Goal: Task Accomplishment & Management: Complete application form

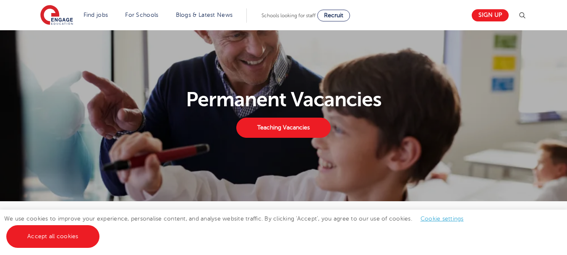
click at [54, 75] on section "Permanent Vacancies Teaching Vacancies" at bounding box center [283, 115] width 567 height 171
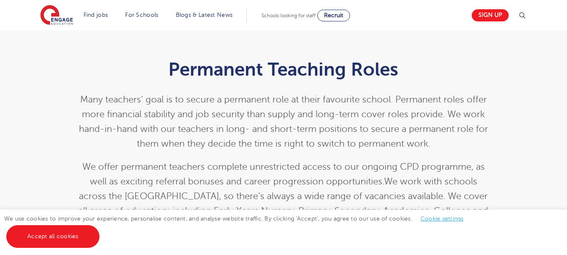
scroll to position [185, 0]
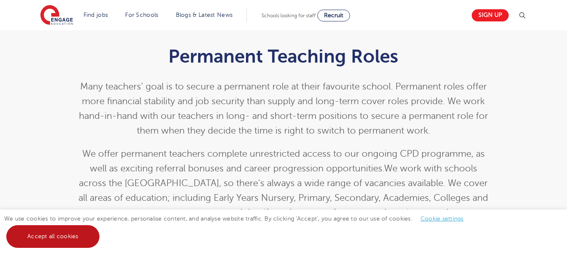
click at [39, 233] on link "Accept all cookies" at bounding box center [52, 236] width 93 height 23
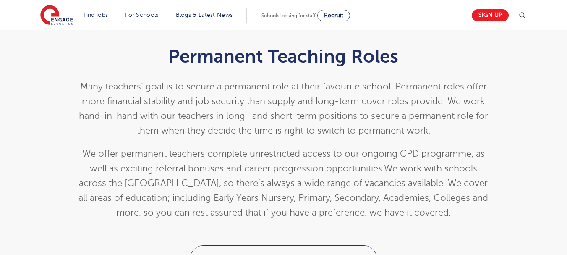
click at [27, 182] on div "Permanent Teaching Roles Many teachers’ goal is to secure a permanent role at t…" at bounding box center [283, 130] width 567 height 229
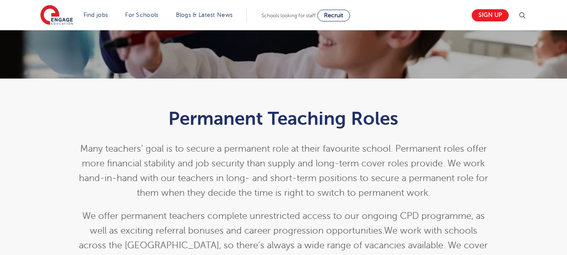
scroll to position [122, 0]
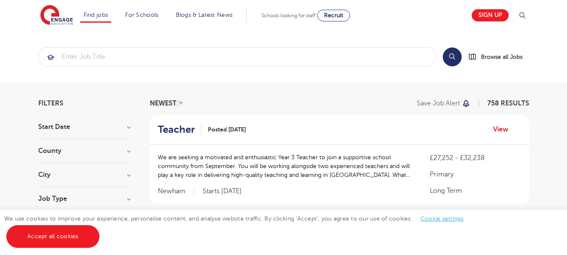
click at [30, 51] on section "Search Browse all Jobs" at bounding box center [283, 56] width 567 height 53
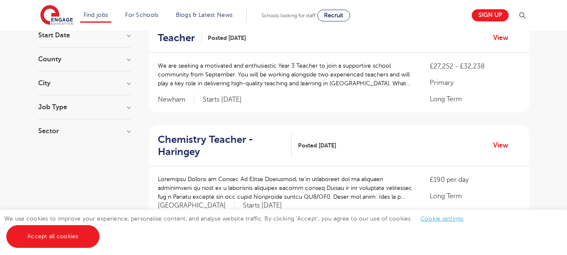
scroll to position [134, 0]
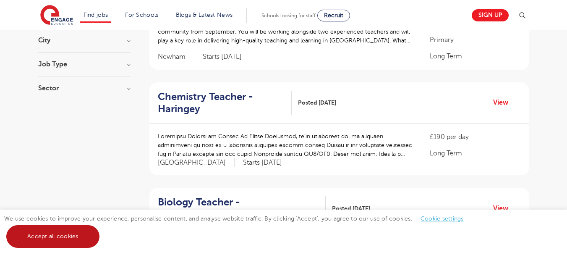
click at [50, 235] on link "Accept all cookies" at bounding box center [52, 236] width 93 height 23
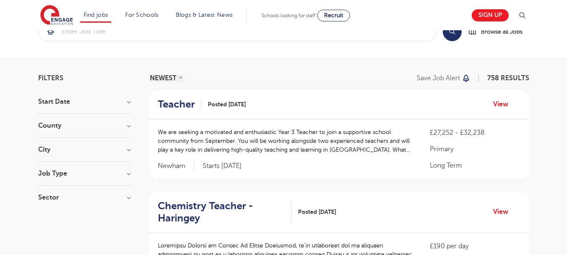
scroll to position [0, 0]
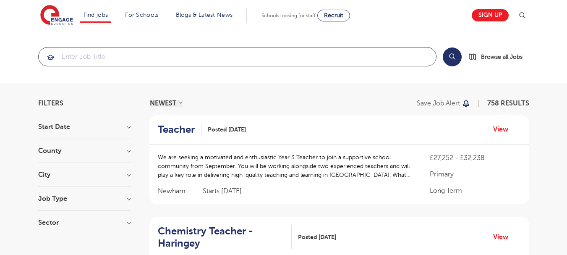
click at [335, 60] on input "search" at bounding box center [238, 56] width 398 height 18
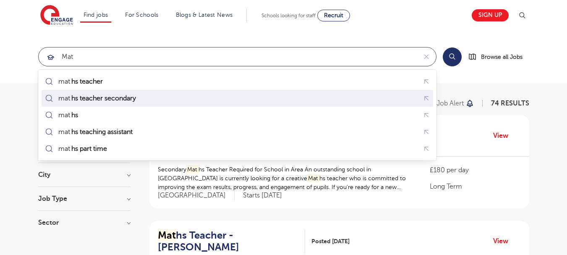
click at [137, 97] on div "mat hs teacher secondary" at bounding box center [97, 98] width 79 height 8
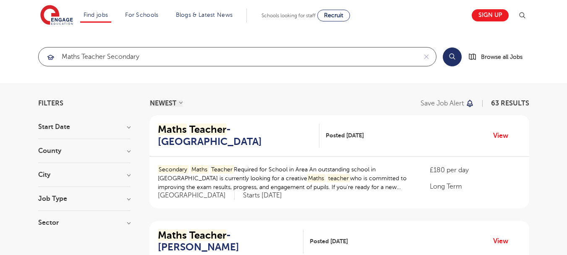
type input "maths teacher secondary"
click at [378, 76] on section "maths teacher secondary Search Browse all Jobs" at bounding box center [283, 56] width 567 height 53
click at [547, 39] on section "maths teacher secondary Search Browse all Jobs" at bounding box center [283, 56] width 567 height 53
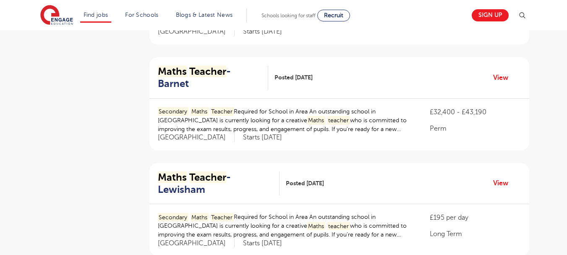
scroll to position [286, 0]
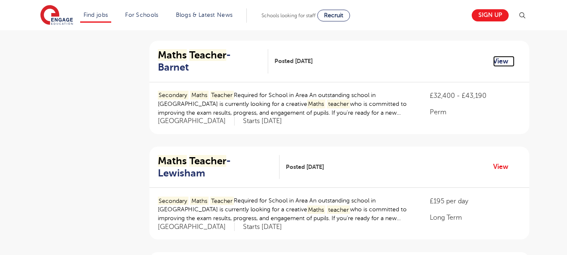
click at [498, 56] on link "View" at bounding box center [503, 61] width 21 height 11
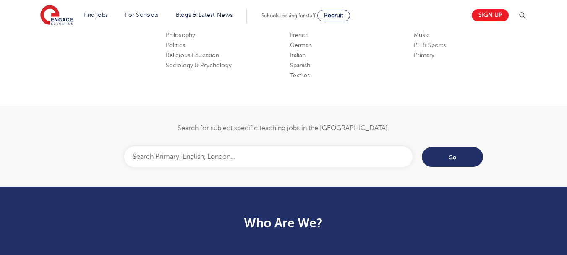
scroll to position [537, 0]
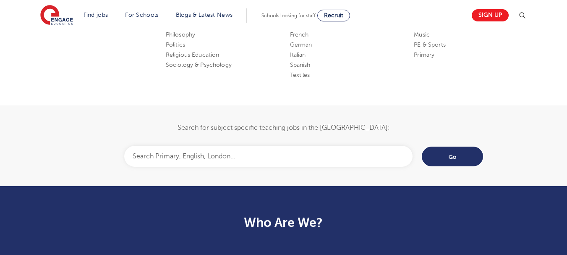
click at [281, 159] on input "text" at bounding box center [268, 156] width 288 height 21
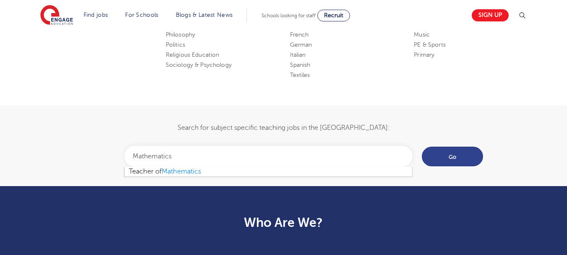
type input "Mathematics"
click at [445, 152] on input "Go" at bounding box center [452, 156] width 63 height 21
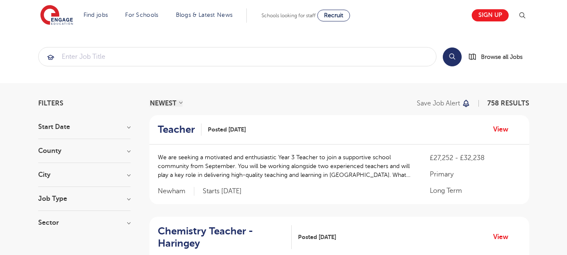
click at [13, 62] on section "Search Browse all Jobs" at bounding box center [283, 56] width 567 height 53
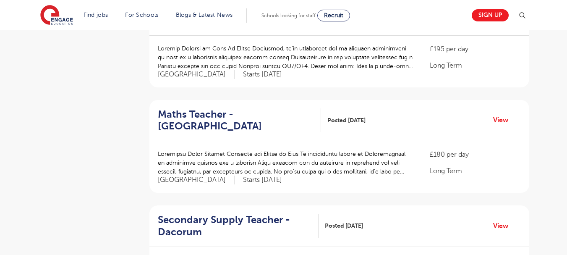
scroll to position [437, 0]
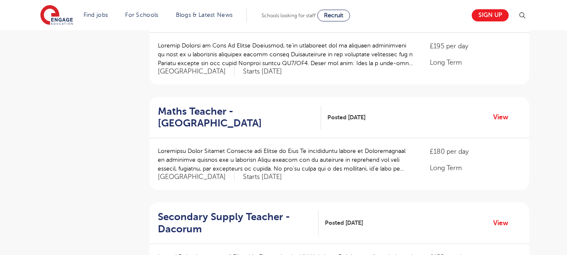
click at [85, 95] on aside "Filters Start Date September 88 November 7 October 3 Show more County London 54…" at bounding box center [84, 231] width 92 height 1137
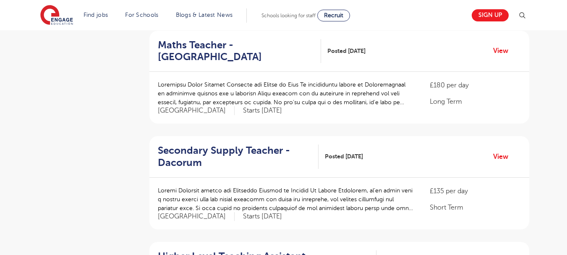
scroll to position [504, 0]
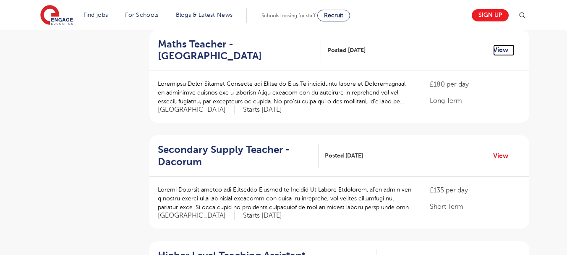
click at [505, 51] on link "View" at bounding box center [503, 50] width 21 height 11
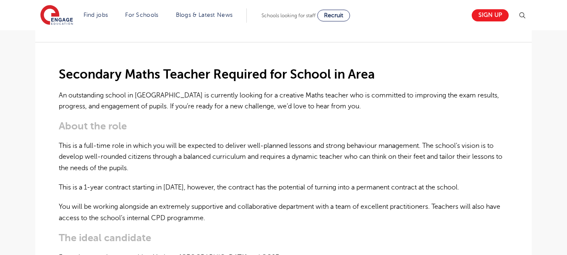
scroll to position [202, 0]
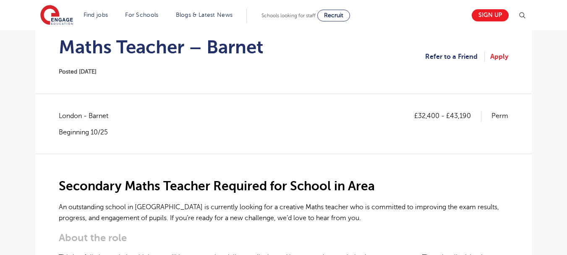
scroll to position [50, 0]
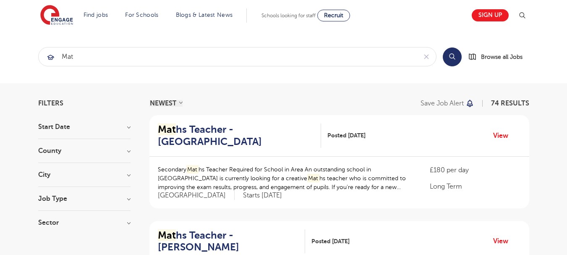
scroll to position [286, 0]
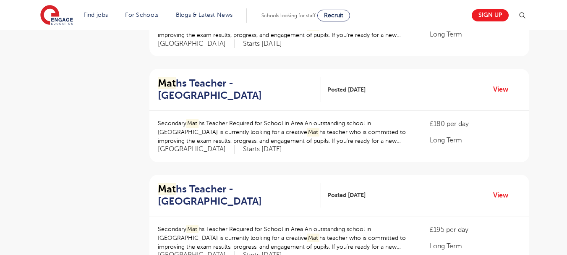
scroll to position [470, 0]
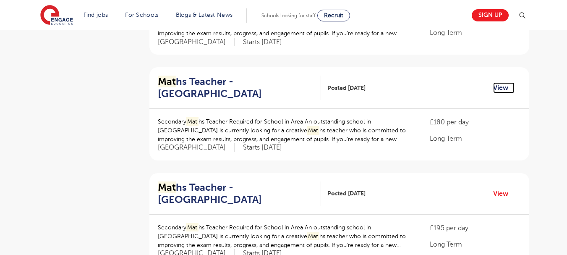
click at [501, 82] on link "View" at bounding box center [503, 87] width 21 height 11
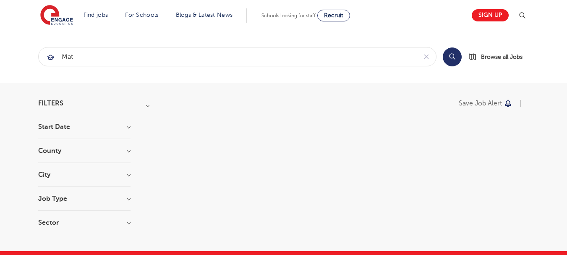
scroll to position [470, 0]
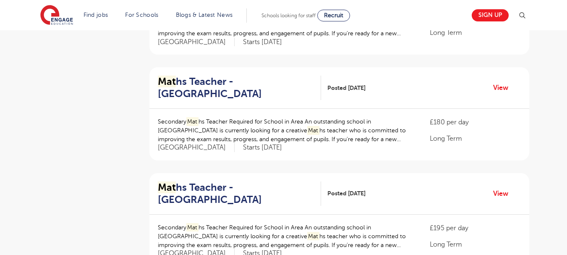
click at [113, 109] on aside "Filters Start Date September 13 November 1 Show more County London 50 Hertfords…" at bounding box center [84, 198] width 92 height 1137
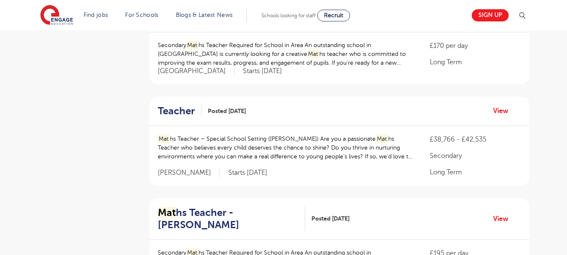
scroll to position [756, 0]
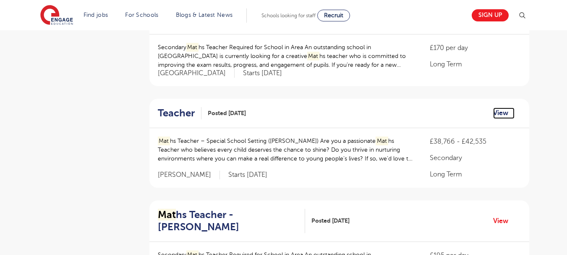
click at [498, 107] on link "View" at bounding box center [503, 112] width 21 height 11
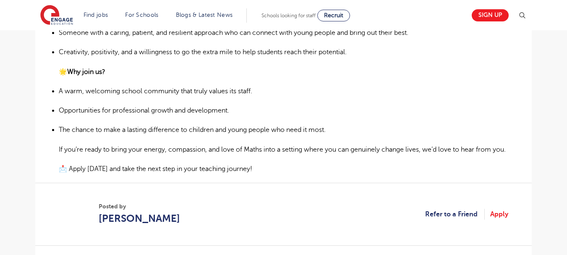
scroll to position [470, 0]
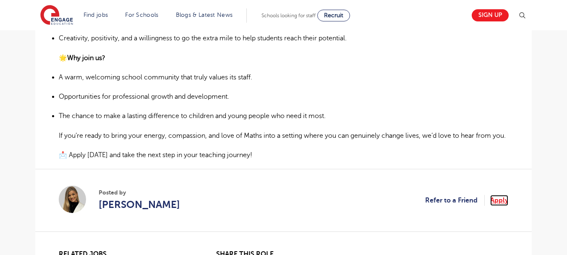
click at [506, 206] on link "Apply" at bounding box center [499, 200] width 18 height 11
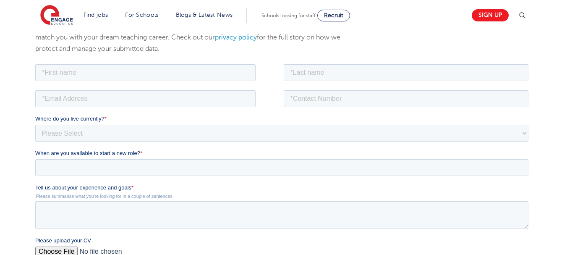
scroll to position [119, 0]
click at [133, 69] on input "text" at bounding box center [145, 71] width 220 height 17
type input "[PERSON_NAME]"
type input "OLAYIWOLA"
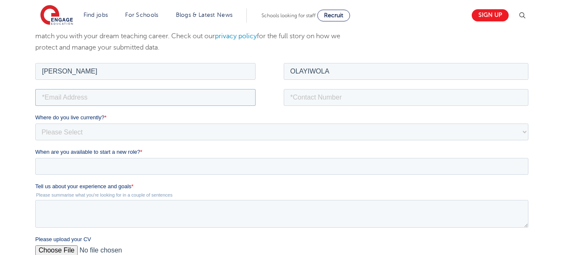
type input "[EMAIL_ADDRESS][DOMAIN_NAME]"
type input "0742152943"
click at [94, 135] on select "Please Select [GEOGRAPHIC_DATA] [GEOGRAPHIC_DATA] [GEOGRAPHIC_DATA] [GEOGRAPHIC…" at bounding box center [281, 131] width 493 height 17
click at [35, 123] on select "Please Select [GEOGRAPHIC_DATA] [GEOGRAPHIC_DATA] [GEOGRAPHIC_DATA] [GEOGRAPHIC…" at bounding box center [281, 131] width 493 height 17
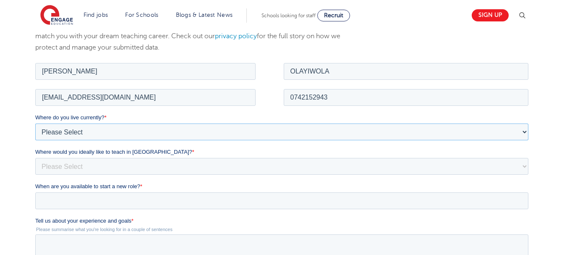
click at [93, 134] on select "Please Select UK Canada Ireland Australia New Zealand Europe USA South Africa J…" at bounding box center [281, 131] width 493 height 17
click at [35, 123] on select "Please Select UK Canada Ireland Australia New Zealand Europe USA South Africa J…" at bounding box center [281, 131] width 493 height 17
click at [57, 129] on select "Please Select UK Canada Ireland Australia New Zealand Europe USA South Africa J…" at bounding box center [281, 131] width 493 height 17
click at [35, 123] on select "Please Select UK Canada Ireland Australia New Zealand Europe USA South Africa J…" at bounding box center [281, 131] width 493 height 17
click at [49, 130] on select "Please Select UK Canada Ireland Australia New Zealand Europe USA South Africa J…" at bounding box center [281, 131] width 493 height 17
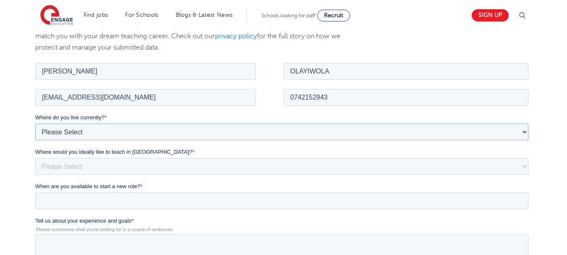
select select "South Africa"
click at [35, 123] on select "Please Select UK Canada Ireland Australia New Zealand Europe USA South Africa J…" at bounding box center [281, 131] width 493 height 17
click at [67, 164] on select "Please Select I'm flexible! London Any city in England Greater London/Home Coun…" at bounding box center [281, 165] width 493 height 17
select select "Flexible"
click at [35, 157] on select "Please Select I'm flexible! London Any city in England Greater London/Home Coun…" at bounding box center [281, 165] width 493 height 17
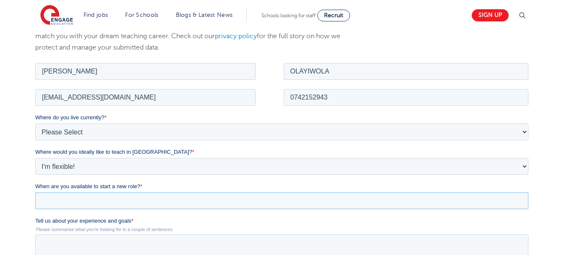
click at [52, 196] on input "When are you available to start a new role? *" at bounding box center [281, 200] width 493 height 17
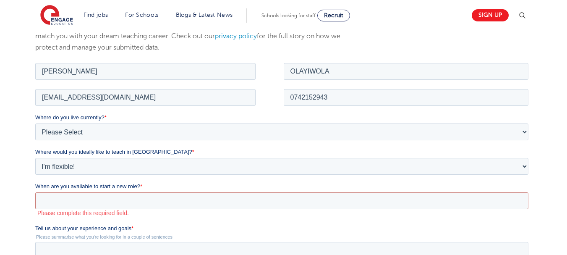
click at [11, 194] on div "We will store your first name, last name, email address, contact number, locati…" at bounding box center [283, 214] width 567 height 422
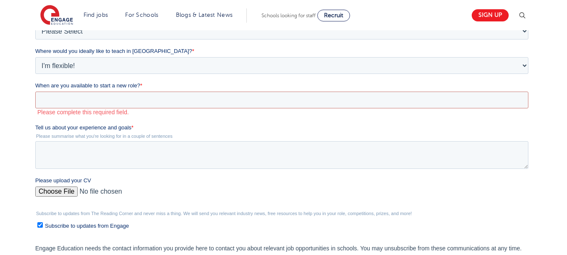
scroll to position [236, 0]
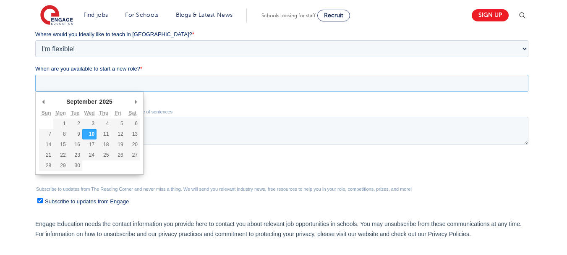
click at [94, 86] on input "When are you available to start a new role? *" at bounding box center [281, 83] width 493 height 17
type div "2026-01-01"
type input "2026/01/01"
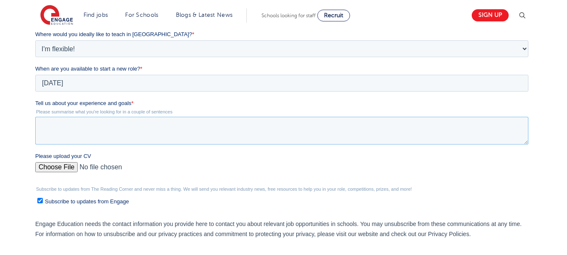
click at [87, 124] on textarea "Tell us about your experience and goals *" at bounding box center [281, 131] width 493 height 28
paste textarea "I am seeking a teaching opportunity in the United Kingdom where I can apply my …"
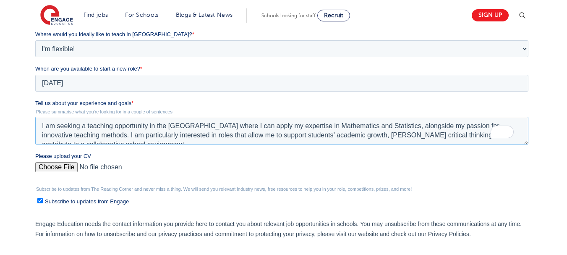
scroll to position [4, 0]
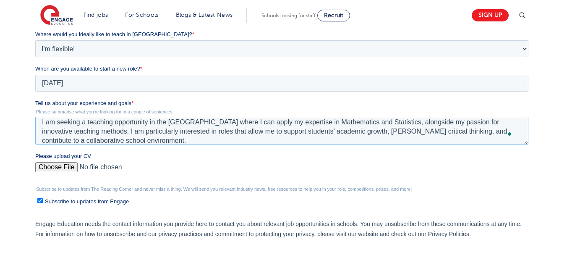
type textarea "I am seeking a teaching opportunity in the United Kingdom where I can apply my …"
click at [57, 165] on input "Please upload your CV" at bounding box center [281, 170] width 493 height 17
type input "C:\fakepath\CV MF 20250909.pdf"
click at [469, 175] on input "Please upload your CV" at bounding box center [281, 170] width 493 height 17
click at [52, 168] on input "Please upload your CV" at bounding box center [281, 170] width 493 height 17
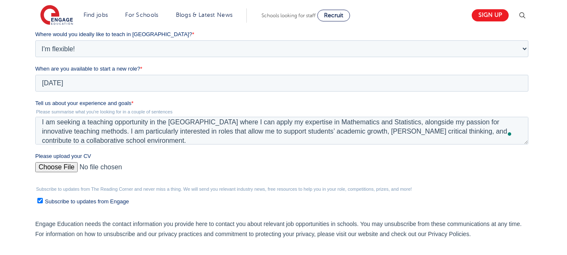
type input "C:\fakepath\CV MF 20250909.pdf"
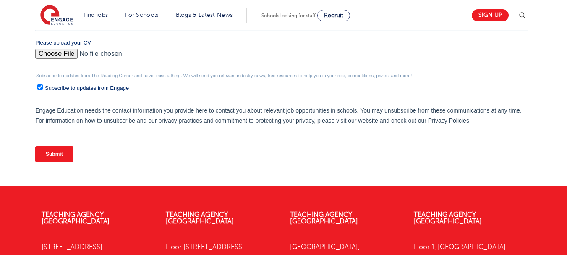
scroll to position [354, 0]
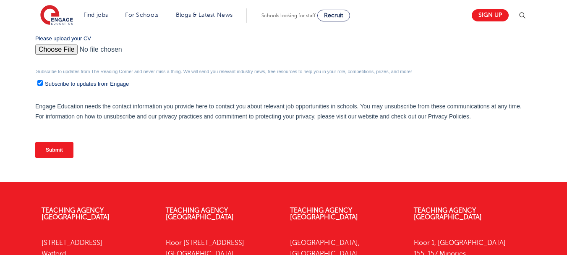
click at [56, 152] on input "Submit" at bounding box center [54, 150] width 38 height 16
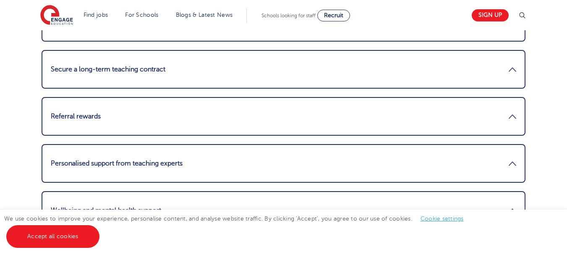
scroll to position [1142, 0]
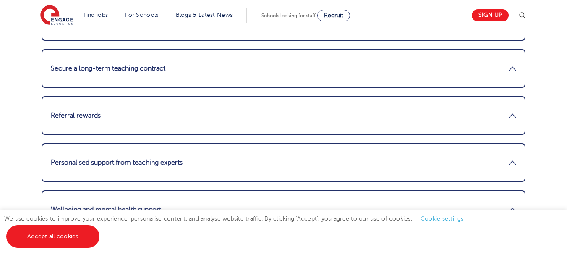
click at [18, 112] on main "Engage Education [GEOGRAPHIC_DATA] Home > Engage Education [GEOGRAPHIC_DATA] En…" at bounding box center [283, 175] width 567 height 2635
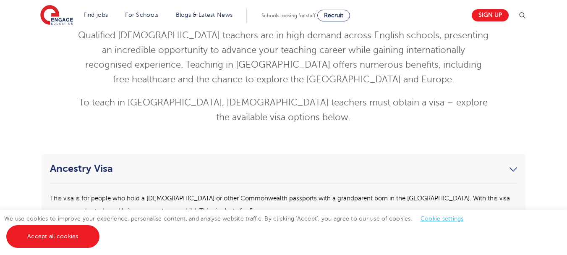
scroll to position [2032, 0]
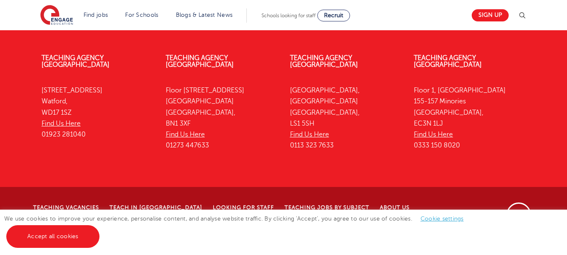
scroll to position [2845, 0]
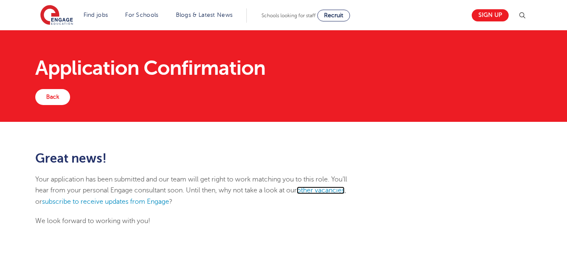
click at [332, 190] on link "other vacancies" at bounding box center [321, 190] width 48 height 8
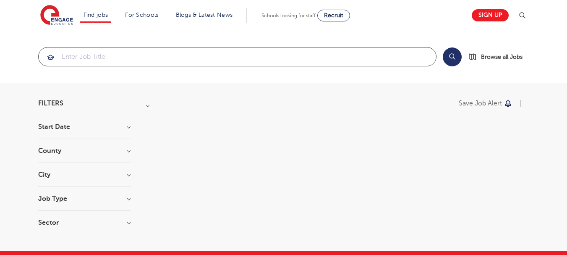
click at [153, 54] on input "search" at bounding box center [238, 56] width 398 height 18
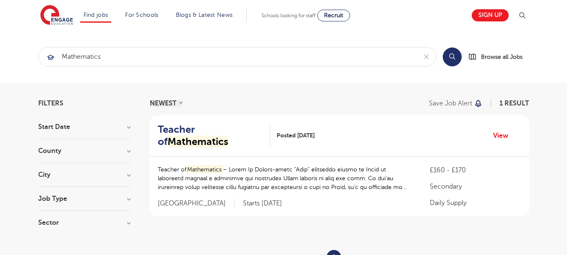
click at [454, 57] on button "Search" at bounding box center [452, 56] width 19 height 19
click at [544, 143] on div "Filters Start Date September 1 Show more County Leeds 1 Show more City Leeds 1 …" at bounding box center [283, 199] width 567 height 232
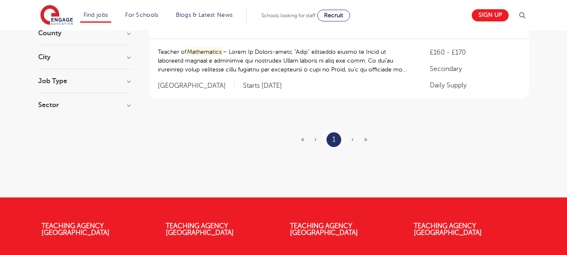
scroll to position [134, 0]
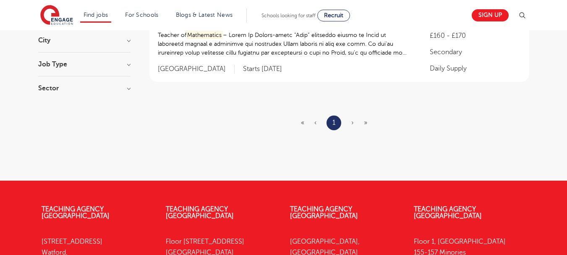
click at [352, 119] on span "›" at bounding box center [352, 123] width 3 height 8
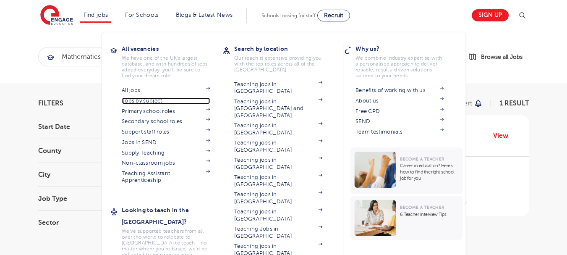
click at [151, 100] on link "Jobs by subject" at bounding box center [166, 100] width 88 height 7
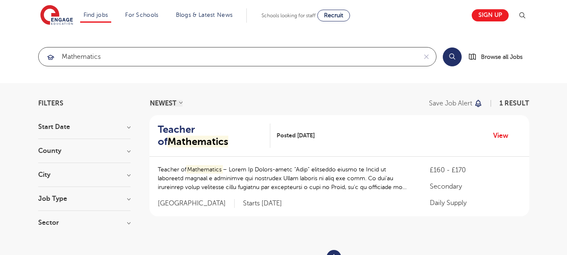
click at [101, 62] on input "mathematics" at bounding box center [228, 56] width 378 height 18
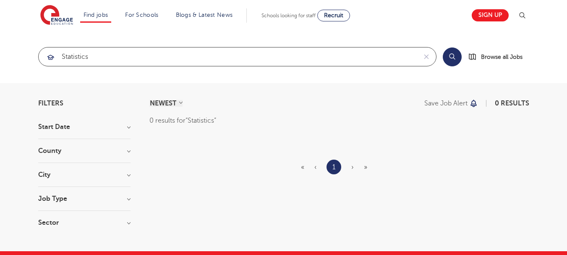
click button "Submit" at bounding box center [0, 0] width 0 height 0
click at [101, 62] on input "Statistics" at bounding box center [228, 56] width 378 height 18
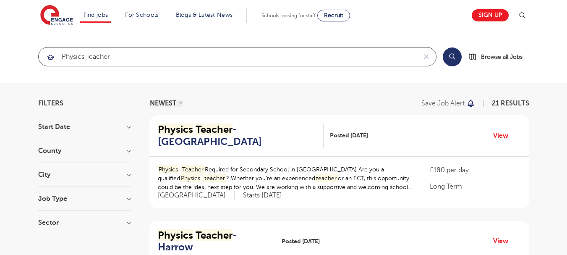
type input "physics teacher"
click at [21, 64] on section "physics teacher Search Browse all Jobs" at bounding box center [283, 56] width 567 height 53
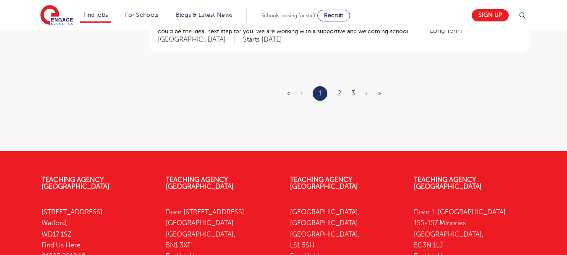
scroll to position [1142, 0]
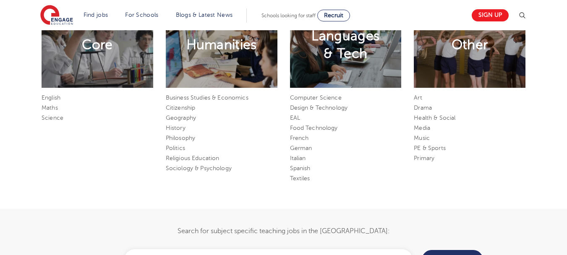
scroll to position [403, 0]
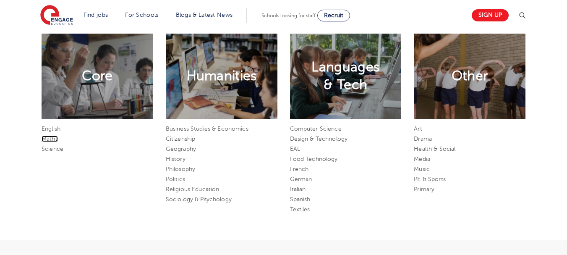
click at [51, 138] on link "Maths" at bounding box center [50, 139] width 16 height 6
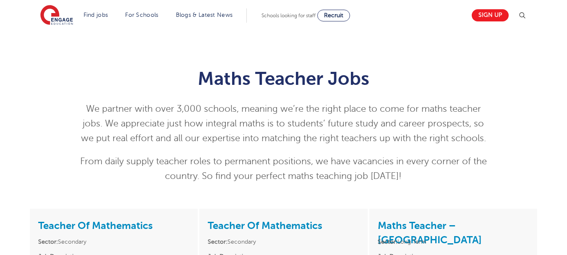
click at [27, 127] on div "Maths Teacher Jobs We partner with over 3,000 schools, meaning we’re the right …" at bounding box center [283, 119] width 567 height 178
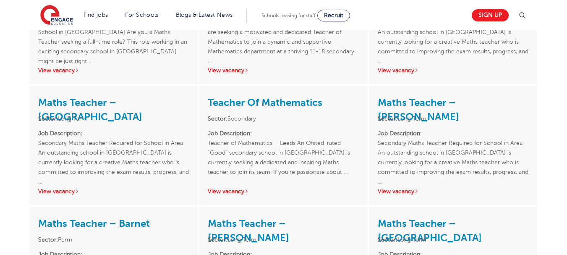
scroll to position [302, 0]
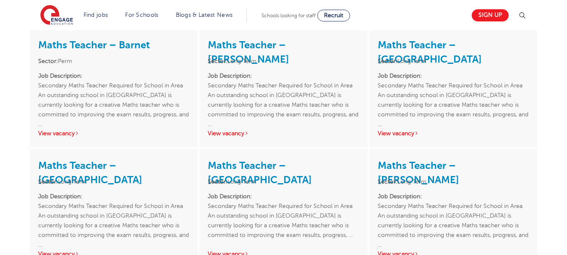
scroll to position [420, 0]
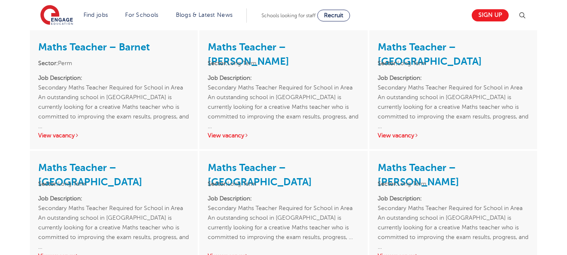
click at [13, 74] on div "Teacher Of Mathematics Sector: Secondary Job Description: Teacher of Maths Requ…" at bounding box center [283, 167] width 567 height 757
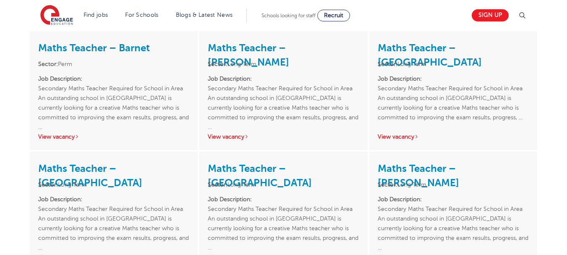
scroll to position [655, 0]
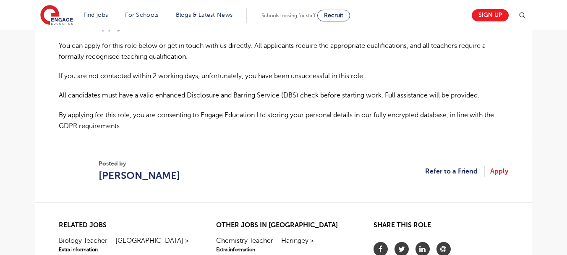
scroll to position [571, 0]
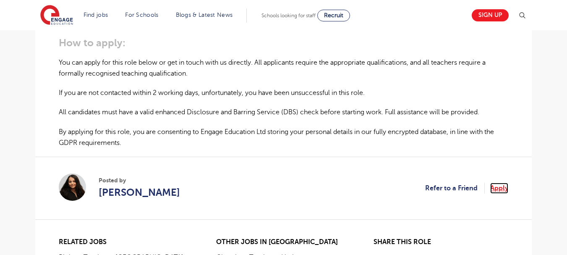
click at [500, 189] on link "Apply" at bounding box center [499, 188] width 18 height 11
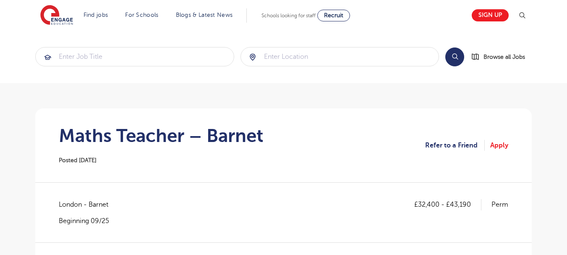
click at [22, 39] on section "Search Browse all Jobs" at bounding box center [283, 56] width 567 height 53
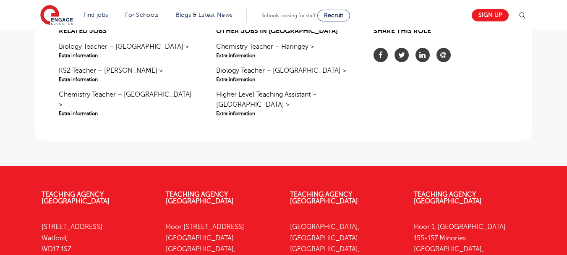
scroll to position [806, 0]
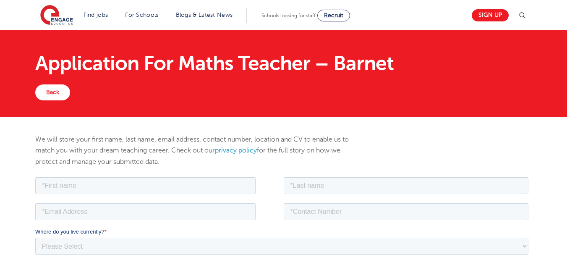
scroll to position [2, 0]
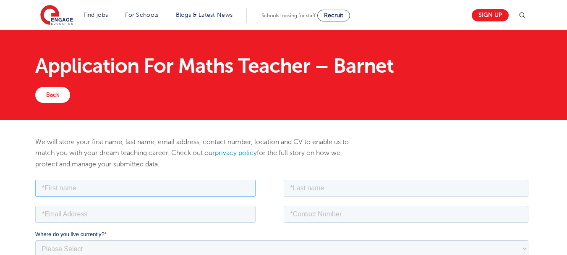
click at [194, 184] on input "text" at bounding box center [145, 187] width 220 height 17
type input "Matthew"
type input "OLAYIWOLA"
type input "femmat08@gmail.com"
type input "0742152943"
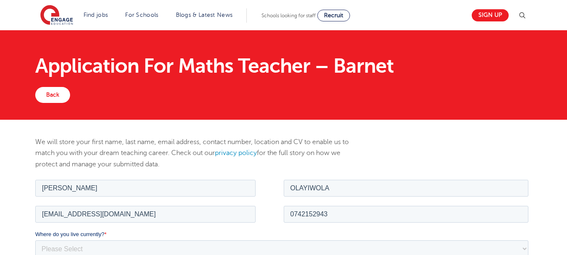
click at [9, 83] on div "Application For Maths Teacher – Barnet Back" at bounding box center [283, 74] width 567 height 92
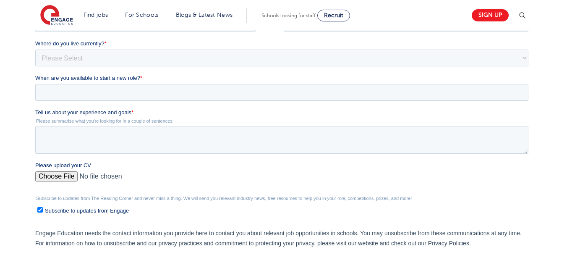
scroll to position [271, 0]
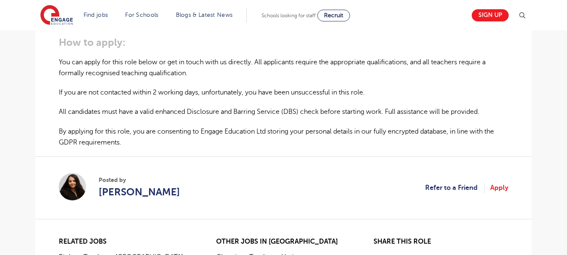
scroll to position [571, 0]
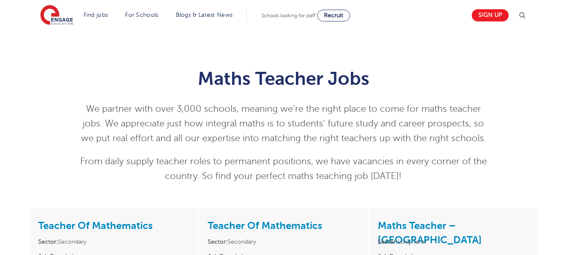
click at [56, 63] on div "Maths Teacher Jobs We partner with over 3,000 schools, meaning we’re the right …" at bounding box center [283, 123] width 509 height 136
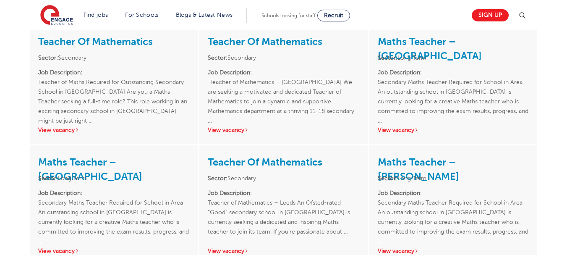
scroll to position [185, 0]
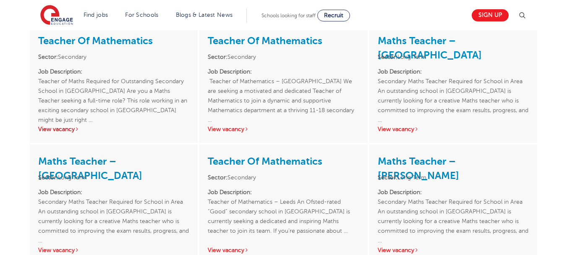
click at [66, 130] on link "View vacancy" at bounding box center [58, 129] width 41 height 6
click at [231, 128] on link "View vacancy" at bounding box center [228, 129] width 41 height 6
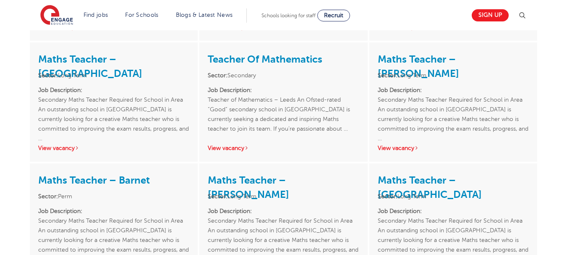
scroll to position [302, 0]
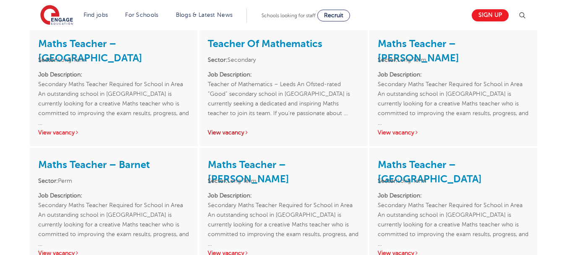
click at [231, 134] on link "View vacancy" at bounding box center [228, 132] width 41 height 6
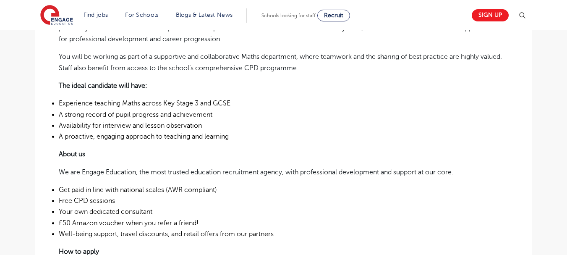
scroll to position [369, 0]
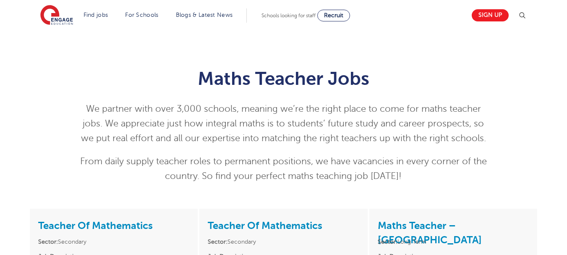
scroll to position [302, 0]
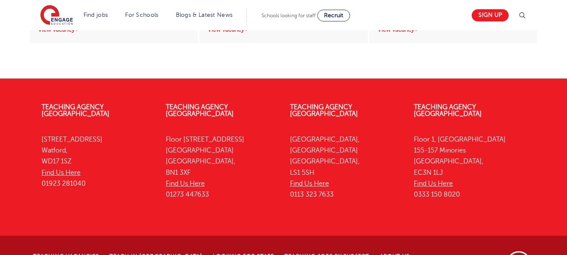
scroll to position [919, 0]
